Goal: Task Accomplishment & Management: Manage account settings

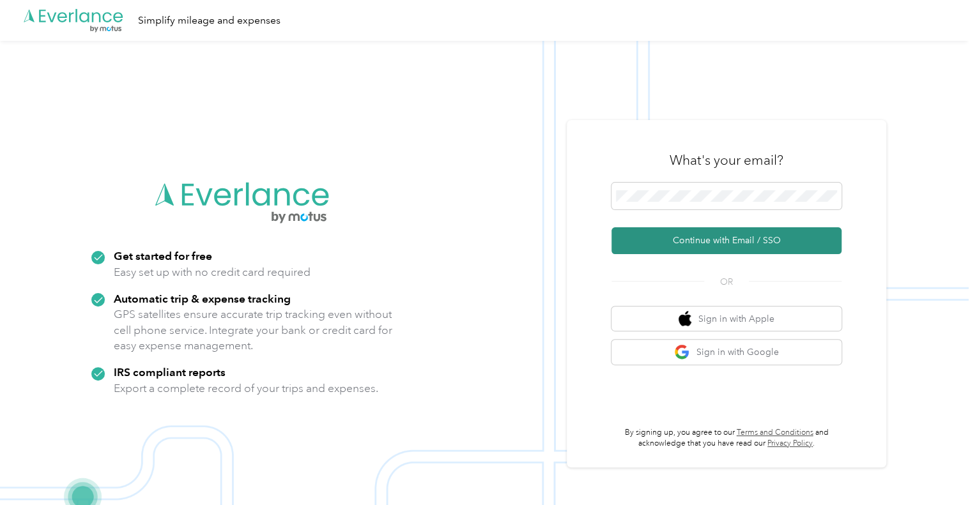
click at [719, 240] on button "Continue with Email / SSO" at bounding box center [726, 240] width 230 height 27
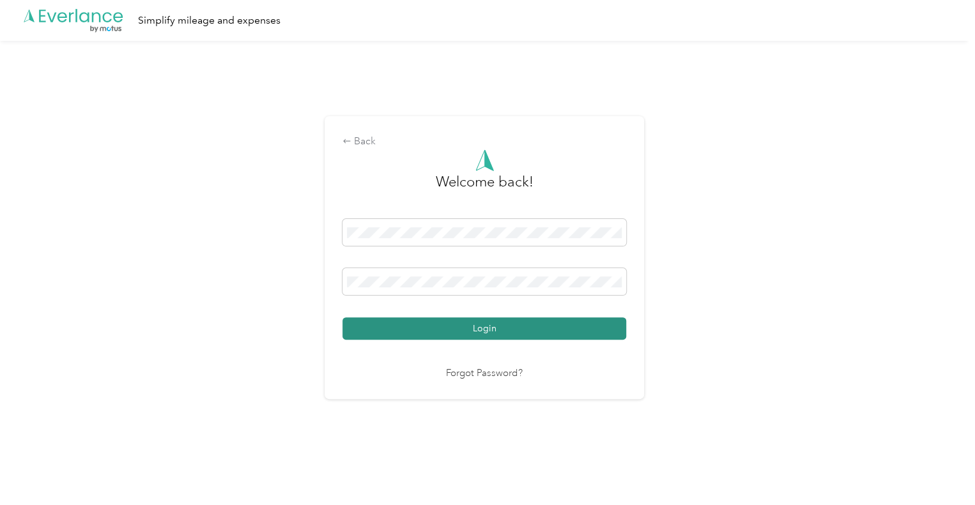
click at [506, 326] on button "Login" at bounding box center [484, 328] width 284 height 22
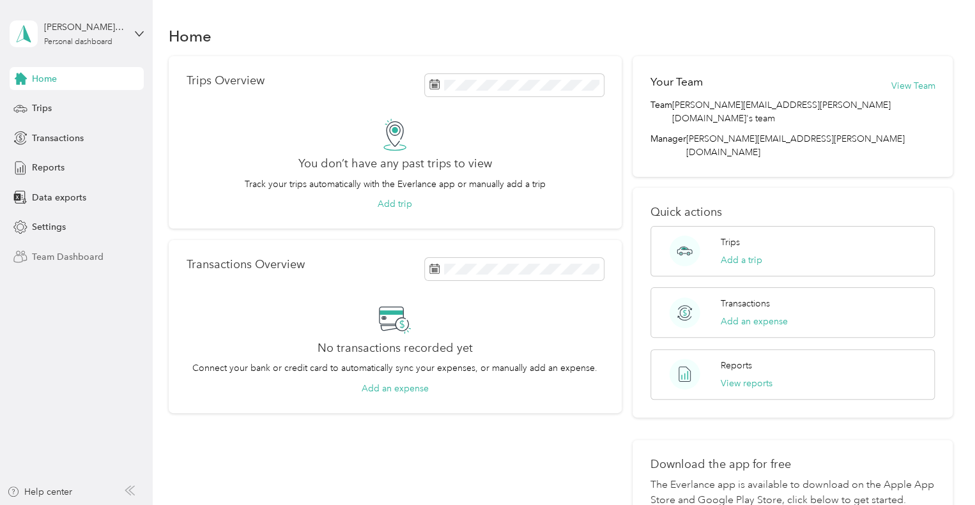
click at [77, 254] on span "Team Dashboard" at bounding box center [68, 256] width 72 height 13
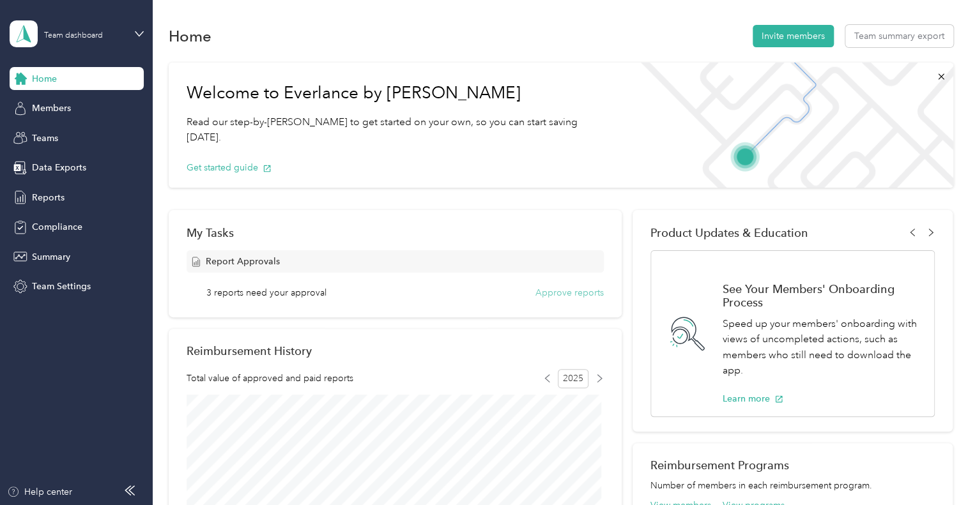
click at [575, 291] on button "Approve reports" at bounding box center [569, 292] width 68 height 13
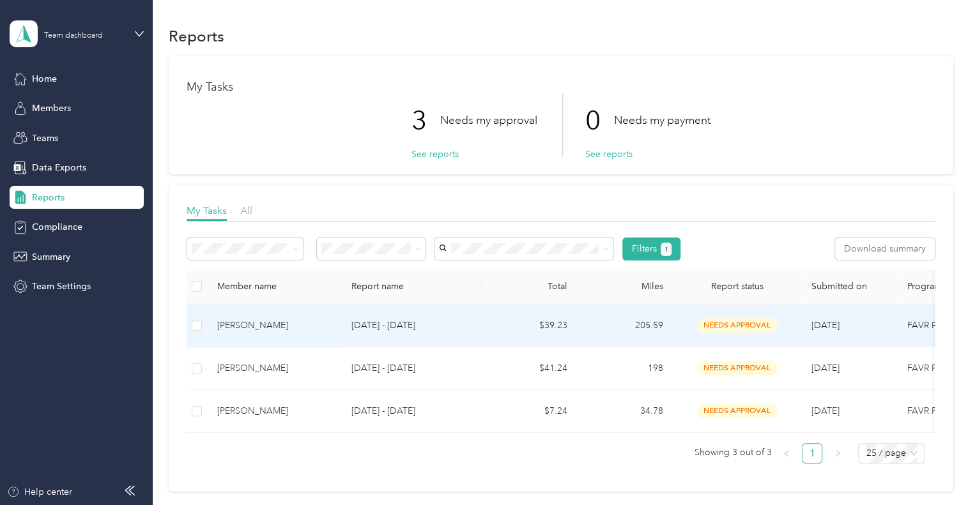
click at [760, 323] on span "needs approval" at bounding box center [737, 325] width 80 height 15
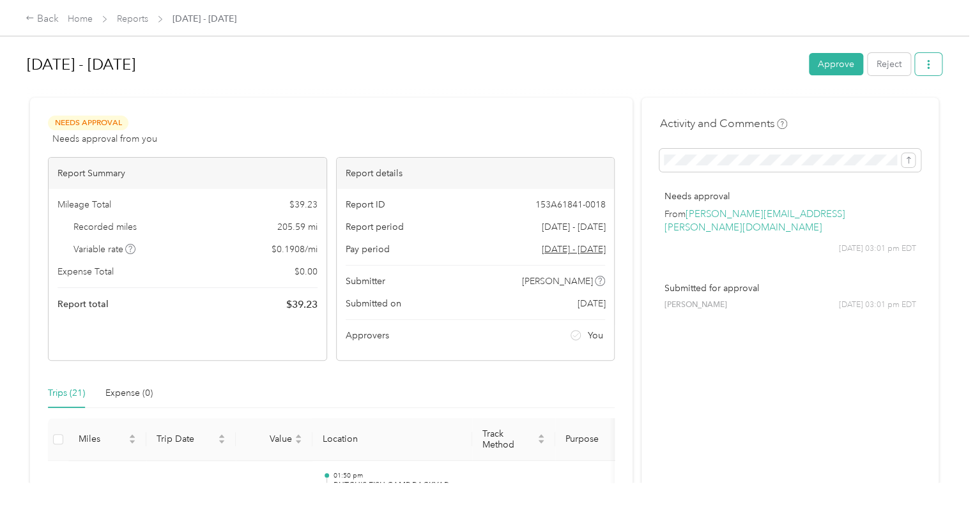
click at [926, 61] on icon "button" at bounding box center [928, 64] width 9 height 9
click at [902, 111] on span "Download" at bounding box center [888, 110] width 42 height 13
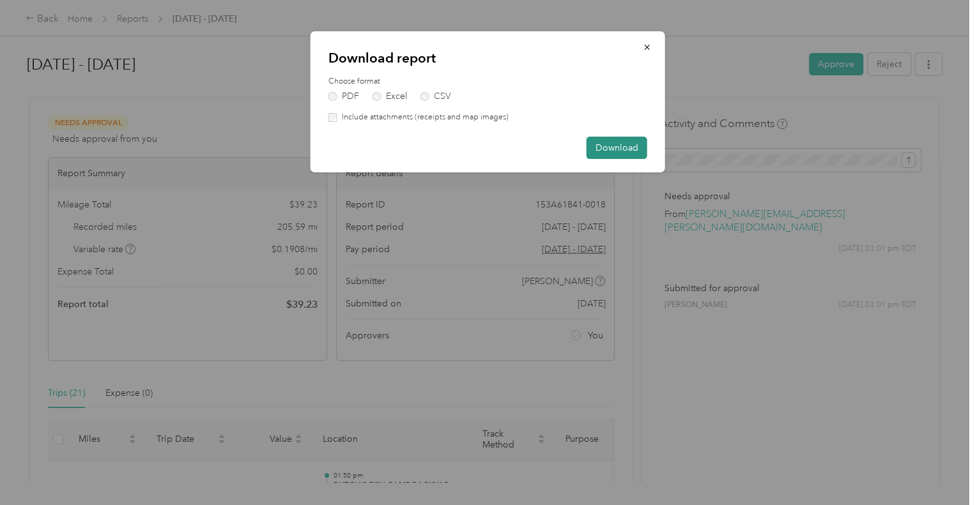
click at [628, 148] on button "Download" at bounding box center [616, 148] width 61 height 22
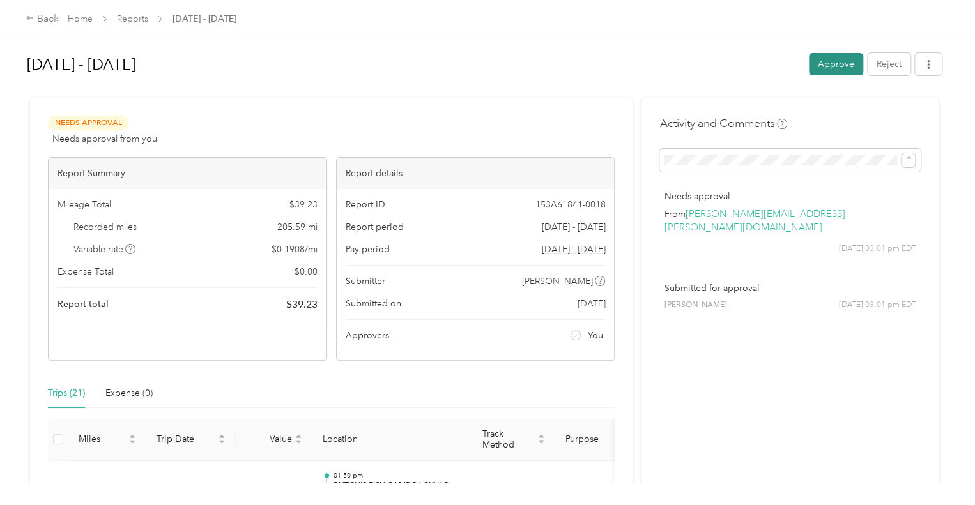
click at [833, 63] on button "Approve" at bounding box center [836, 64] width 54 height 22
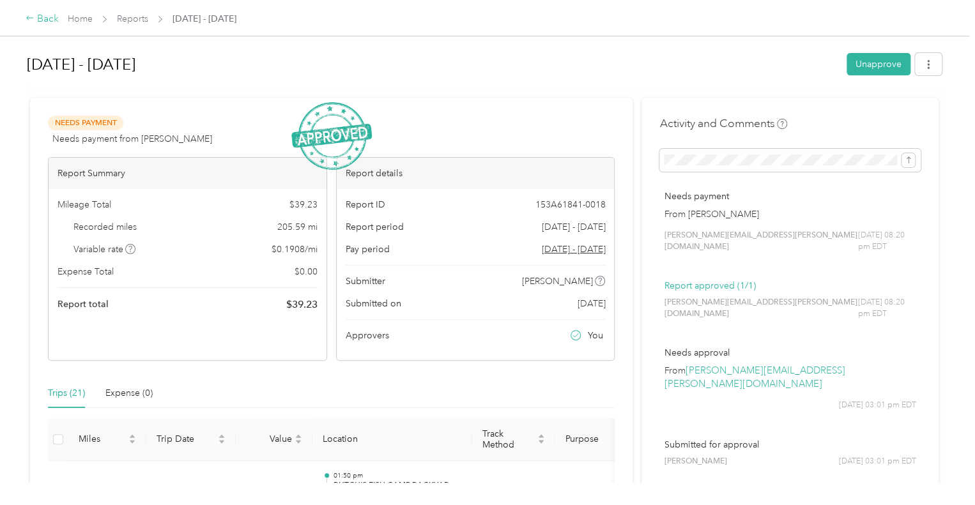
click at [40, 17] on div "Back" at bounding box center [42, 18] width 33 height 15
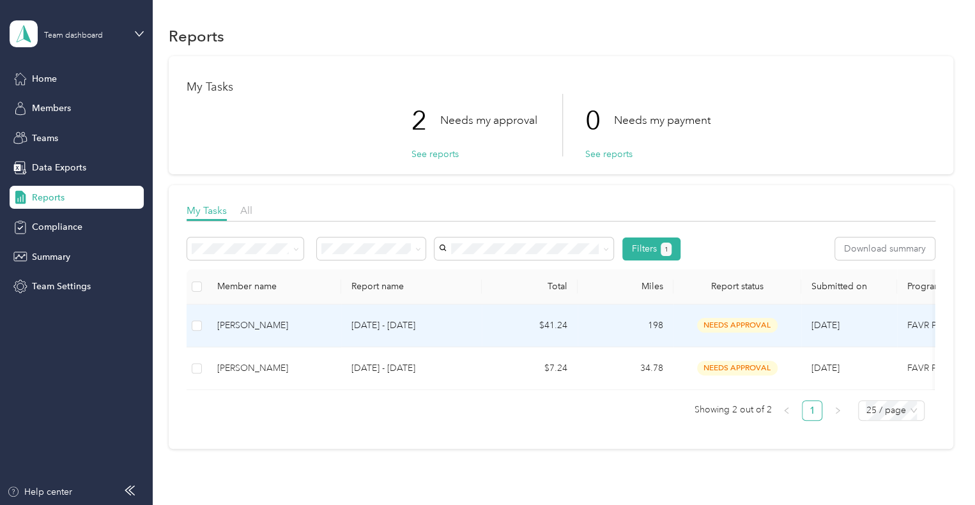
click at [734, 324] on span "needs approval" at bounding box center [737, 325] width 80 height 15
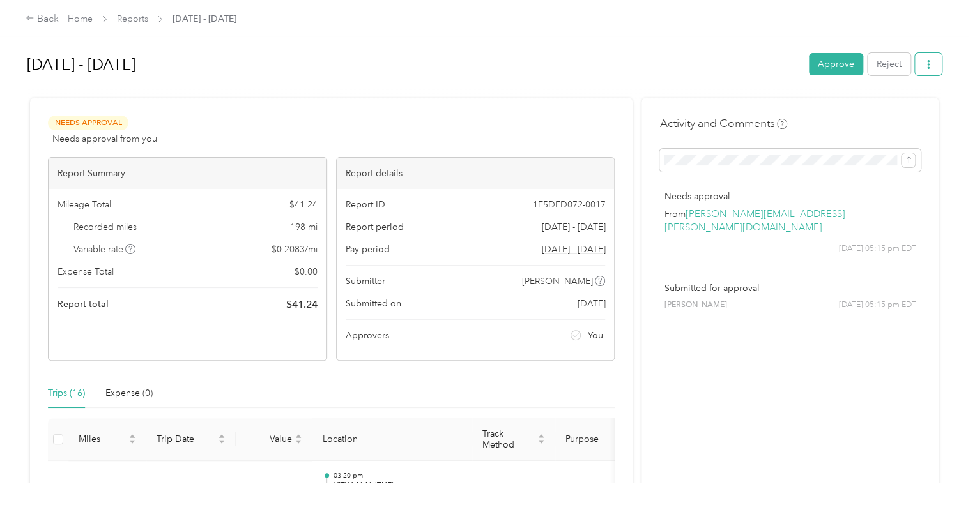
click at [924, 63] on icon "button" at bounding box center [928, 64] width 9 height 9
click at [899, 110] on span "Download" at bounding box center [888, 110] width 42 height 13
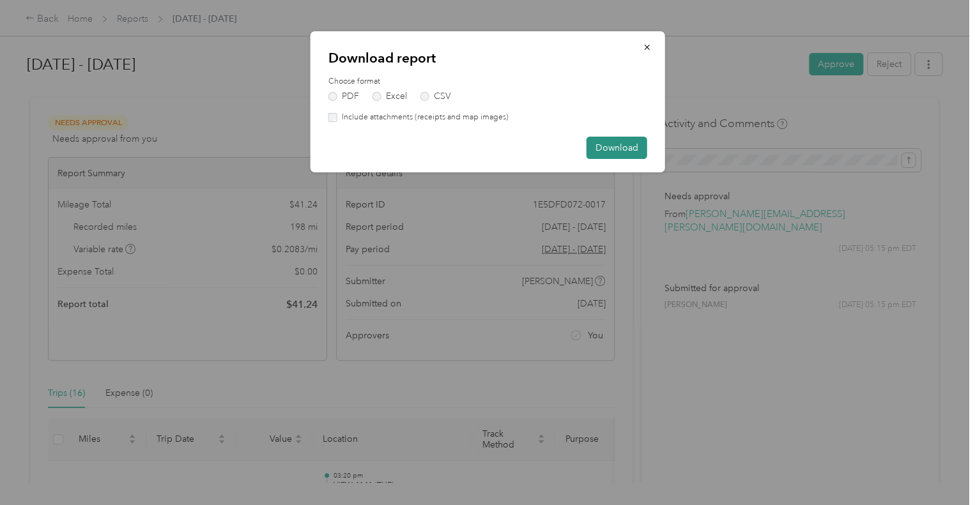
click at [612, 147] on button "Download" at bounding box center [616, 148] width 61 height 22
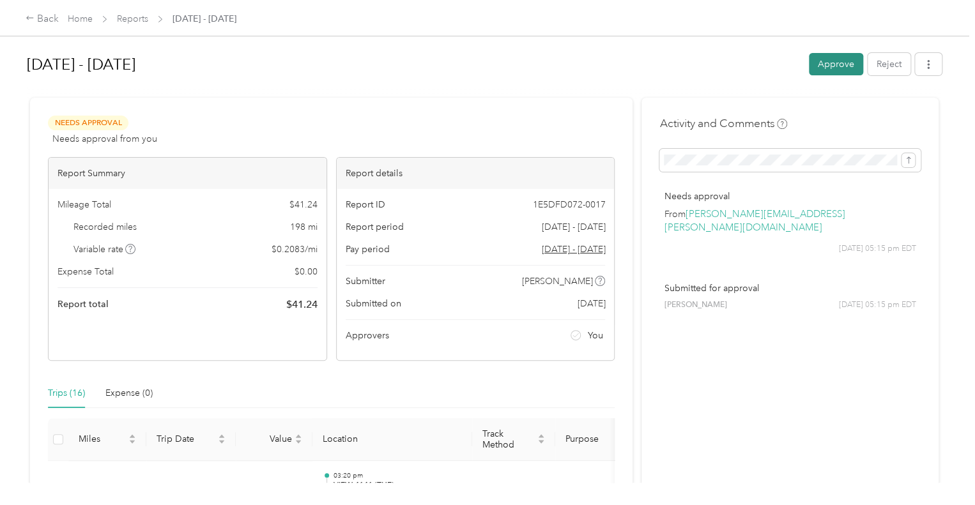
click at [833, 61] on button "Approve" at bounding box center [836, 64] width 54 height 22
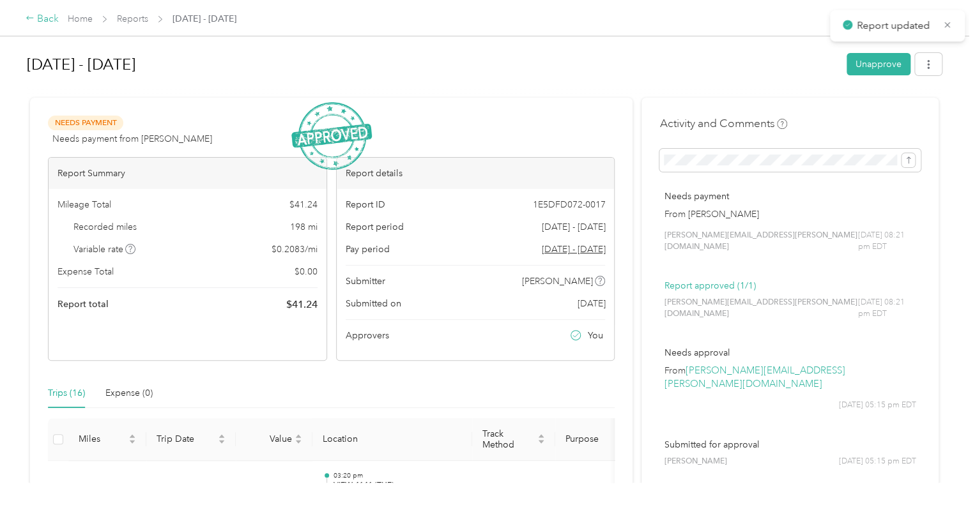
click at [47, 18] on div "Back" at bounding box center [42, 18] width 33 height 15
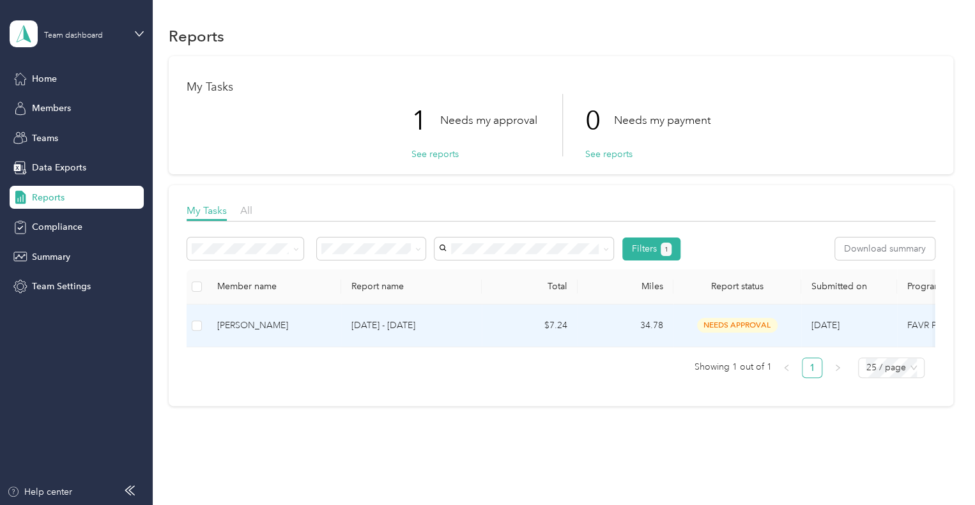
click at [743, 324] on span "needs approval" at bounding box center [737, 325] width 80 height 15
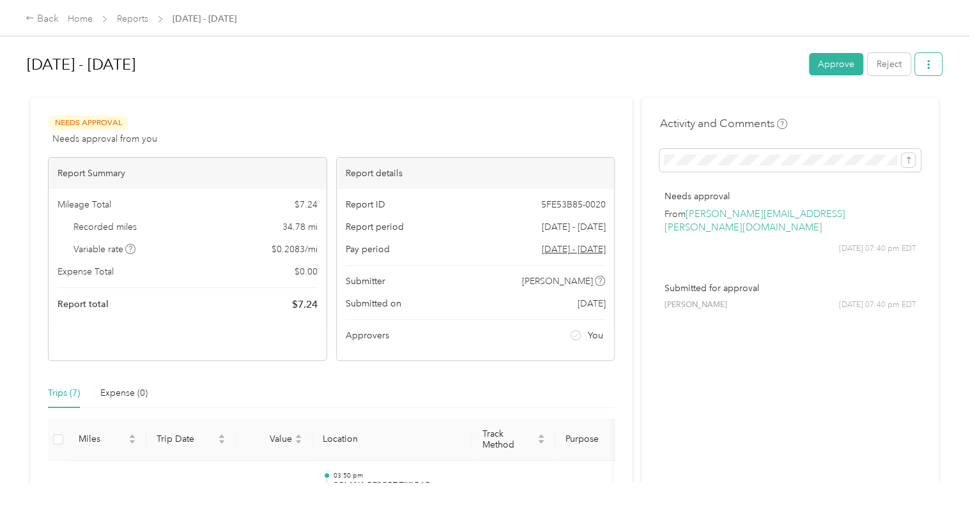
click at [925, 61] on icon "button" at bounding box center [928, 64] width 9 height 9
click at [886, 108] on span "Download" at bounding box center [888, 110] width 42 height 13
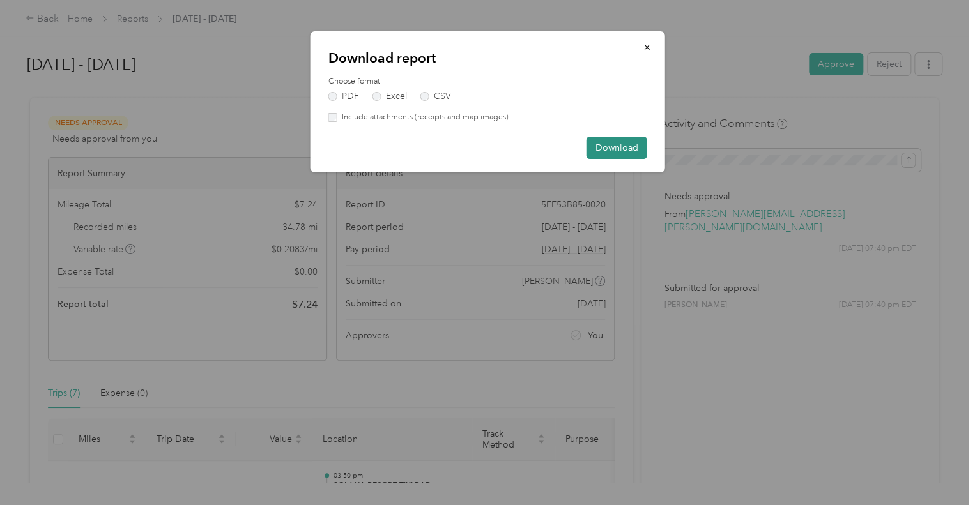
click at [603, 146] on button "Download" at bounding box center [616, 148] width 61 height 22
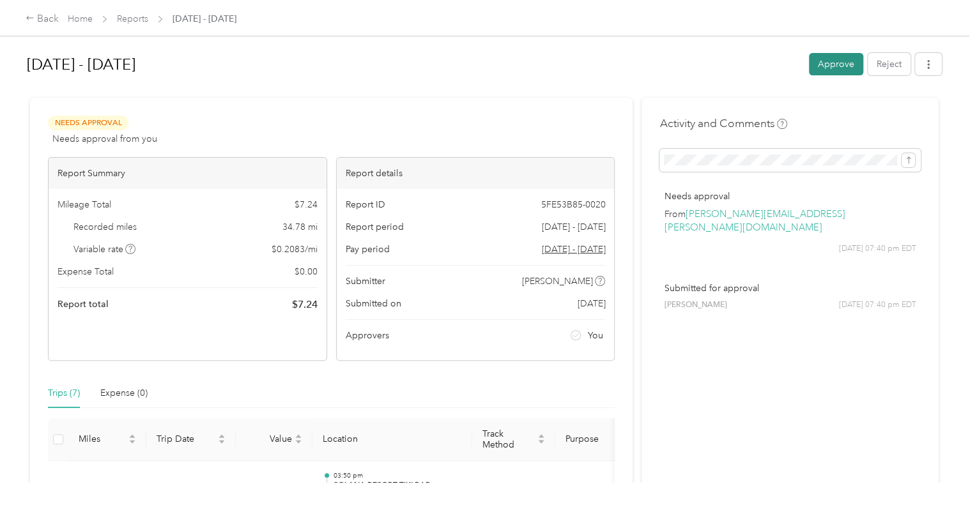
click at [830, 66] on button "Approve" at bounding box center [836, 64] width 54 height 22
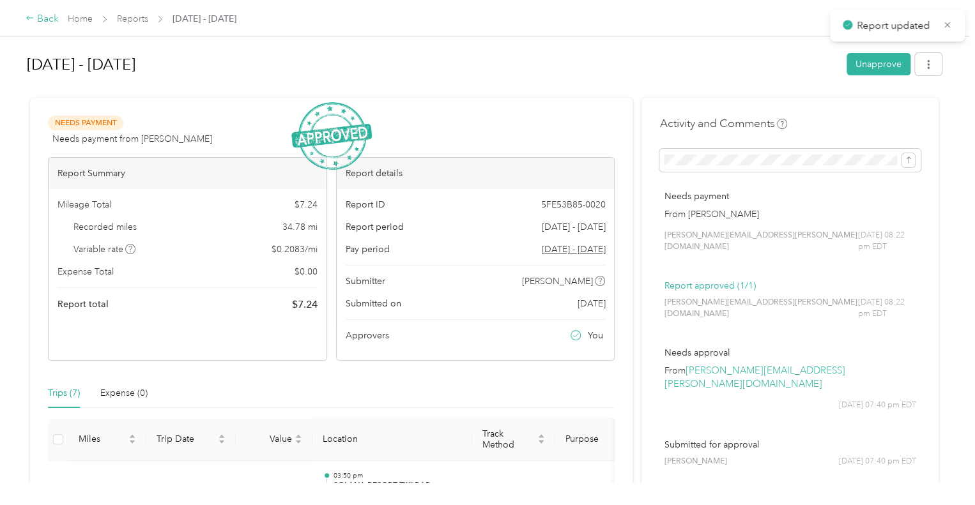
click at [43, 17] on div "Back" at bounding box center [42, 18] width 33 height 15
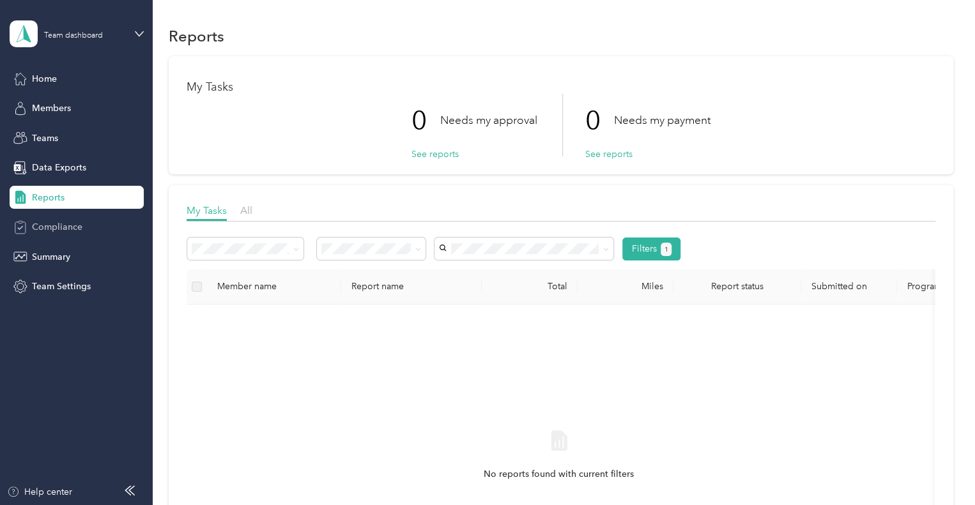
click at [64, 226] on span "Compliance" at bounding box center [57, 226] width 50 height 13
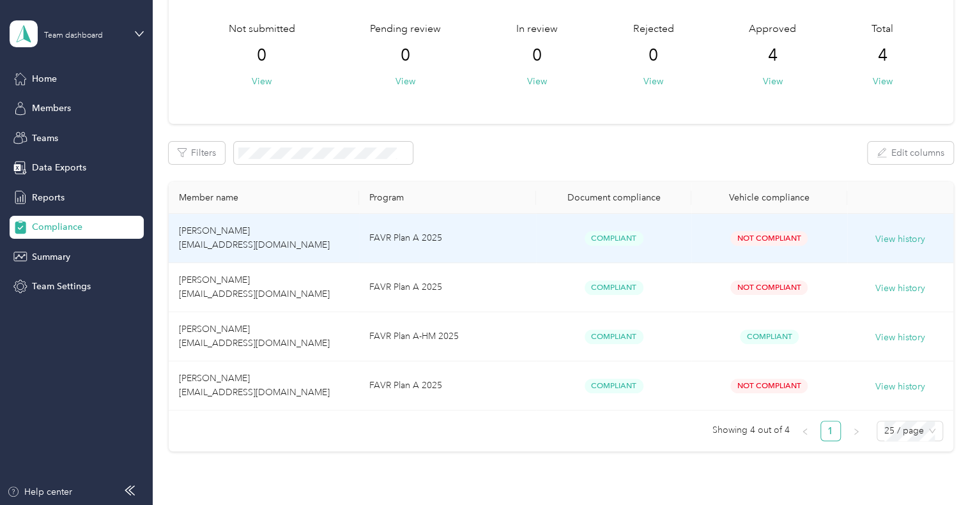
scroll to position [128, 0]
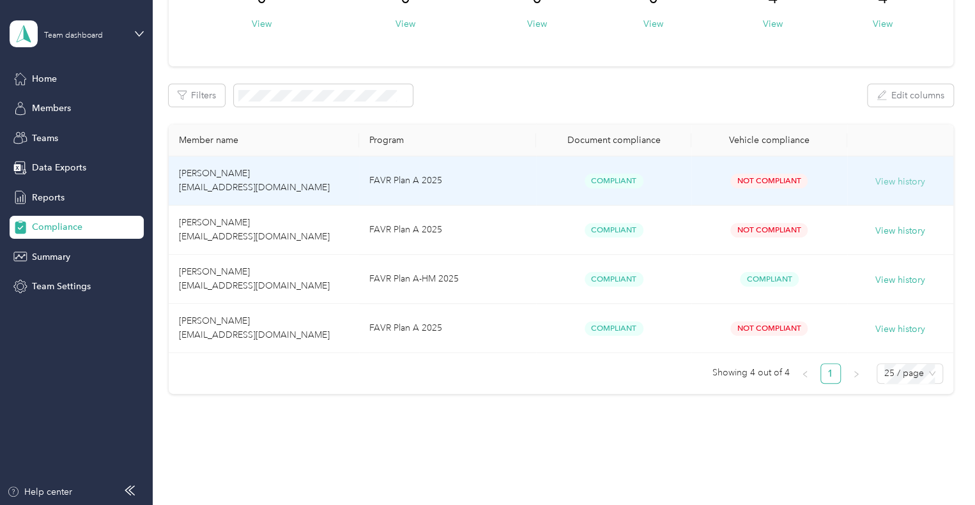
click at [908, 181] on button "View history" at bounding box center [900, 182] width 50 height 14
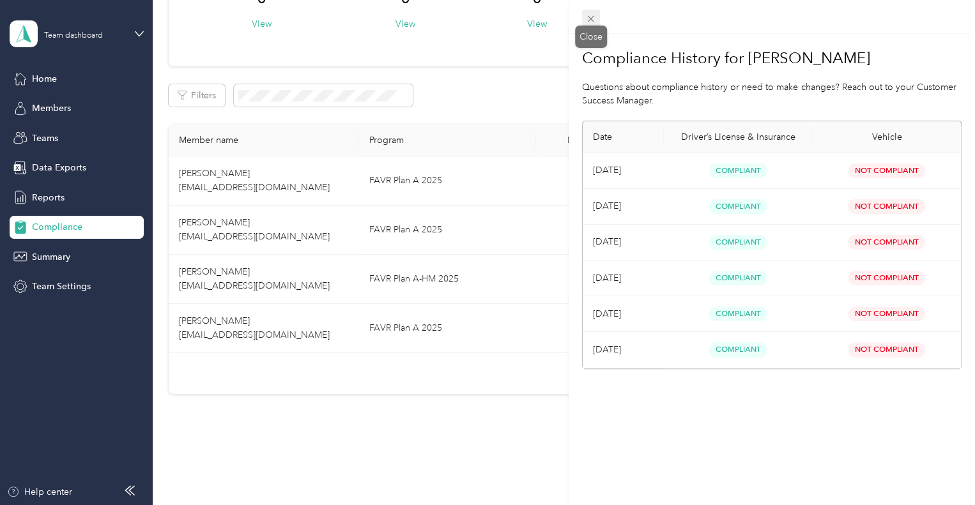
click at [588, 17] on icon at bounding box center [591, 19] width 6 height 6
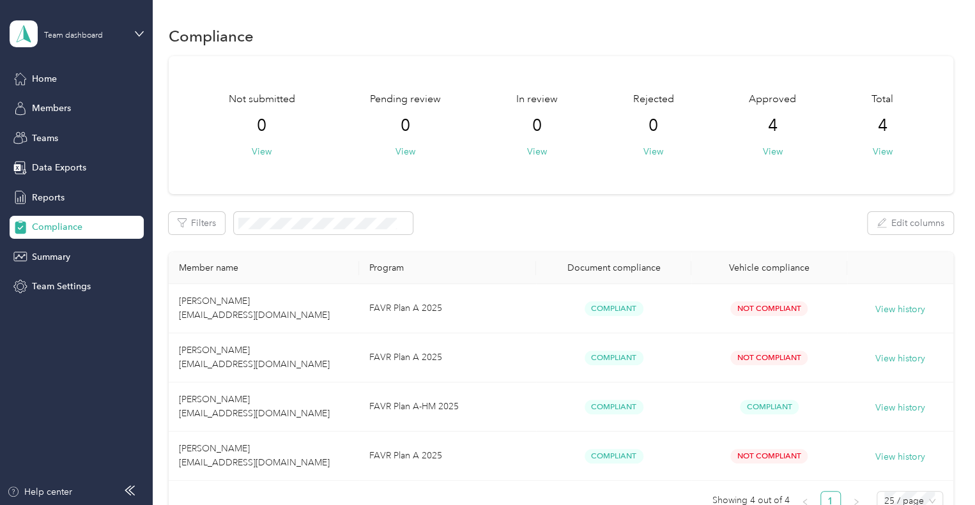
scroll to position [0, 0]
click at [142, 33] on icon at bounding box center [139, 33] width 9 height 9
click at [53, 162] on div "Log out" at bounding box center [44, 162] width 49 height 13
